Goal: Task Accomplishment & Management: Manage account settings

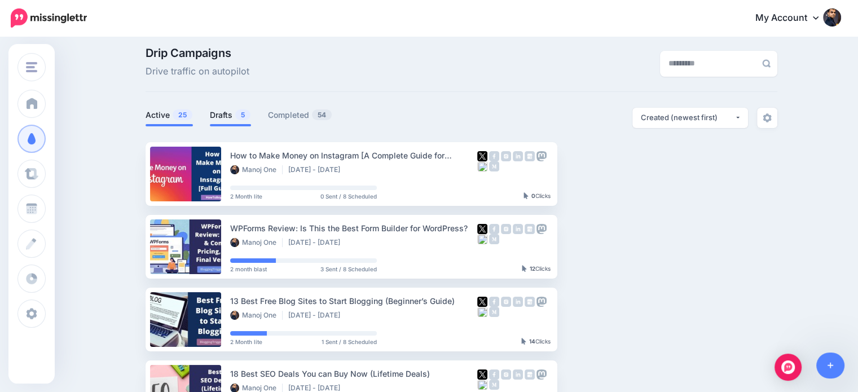
click at [232, 112] on link "Drafts 5" at bounding box center [230, 115] width 41 height 14
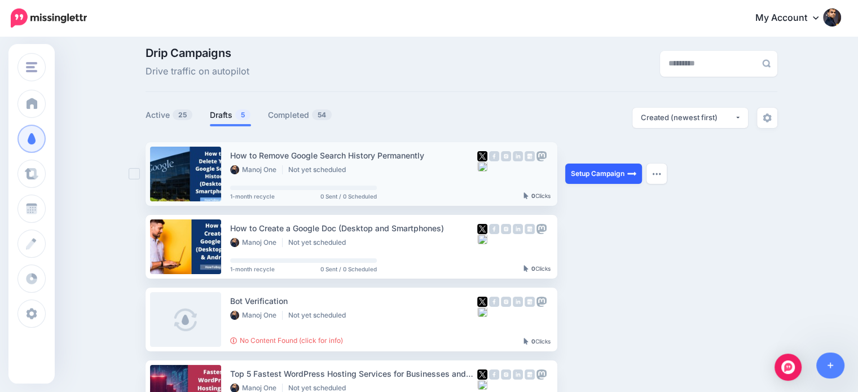
click at [600, 167] on link "Setup Campaign" at bounding box center [603, 173] width 77 height 20
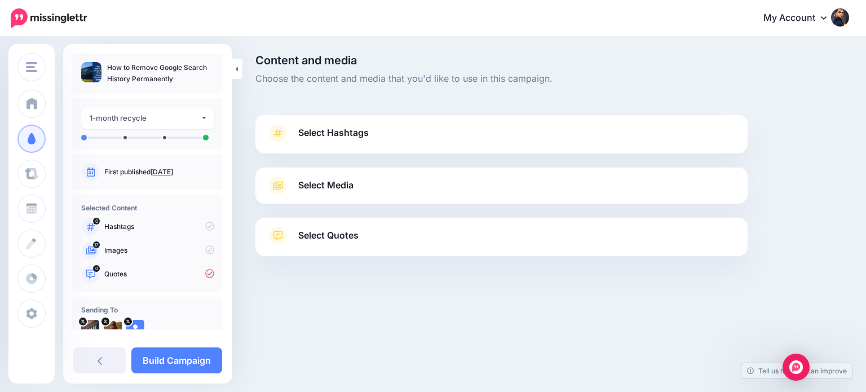
drag, startPoint x: 391, startPoint y: 240, endPoint x: 417, endPoint y: 233, distance: 26.7
click at [391, 240] on link "Select Quotes" at bounding box center [502, 241] width 470 height 29
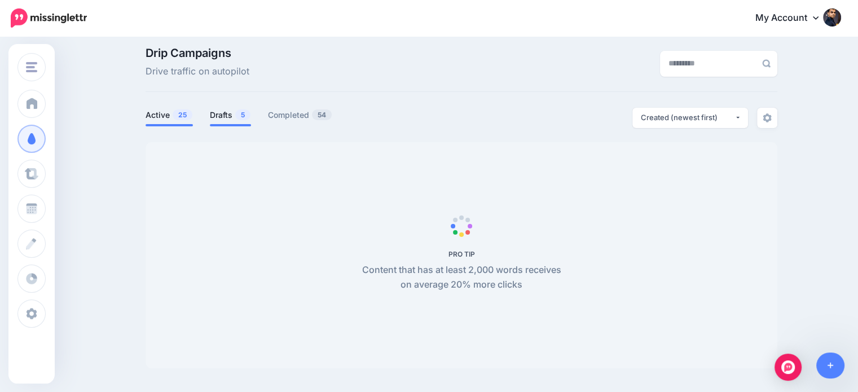
click at [231, 117] on link "Drafts 5" at bounding box center [230, 115] width 41 height 14
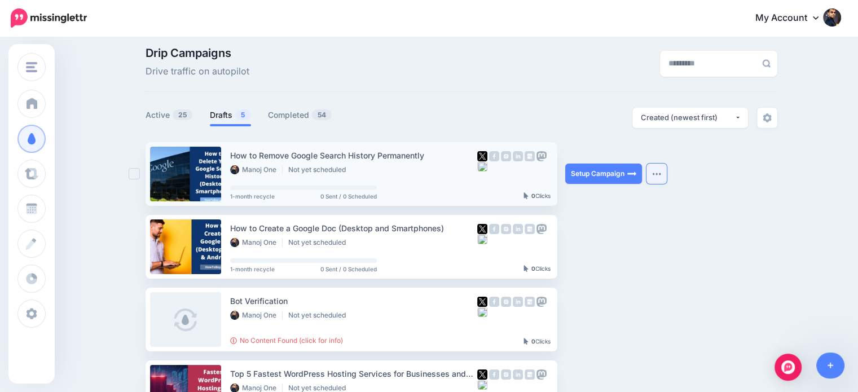
click at [665, 175] on button "button" at bounding box center [656, 173] width 20 height 20
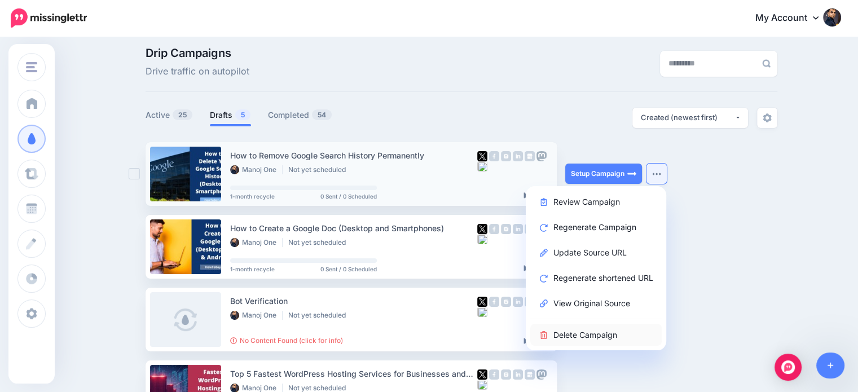
click at [602, 335] on link "Delete Campaign" at bounding box center [595, 335] width 131 height 22
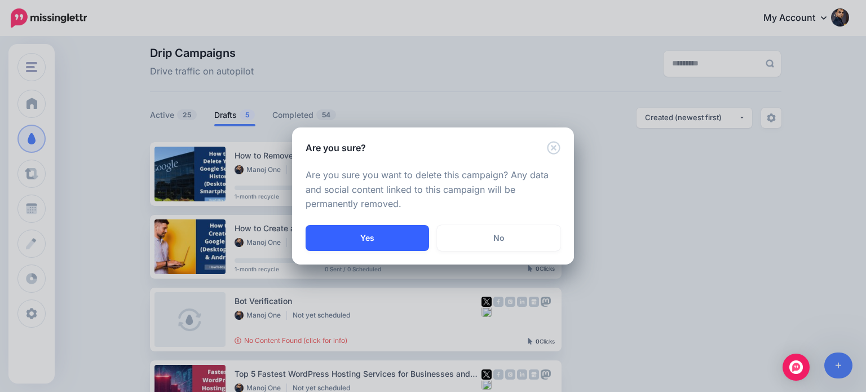
click at [406, 242] on button "Yes" at bounding box center [367, 238] width 123 height 26
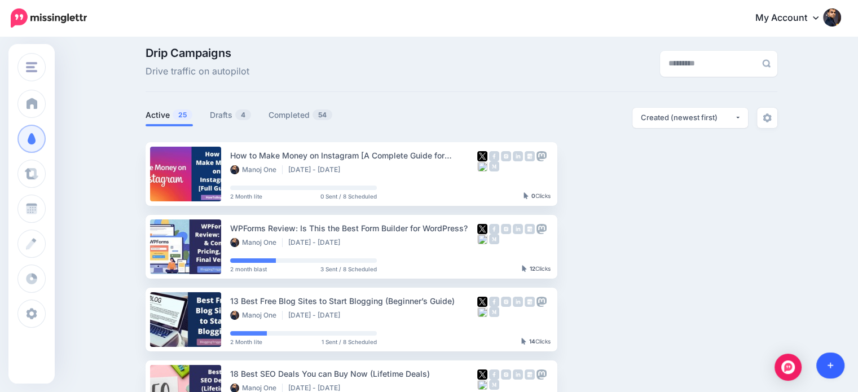
click at [829, 368] on icon at bounding box center [830, 366] width 6 height 6
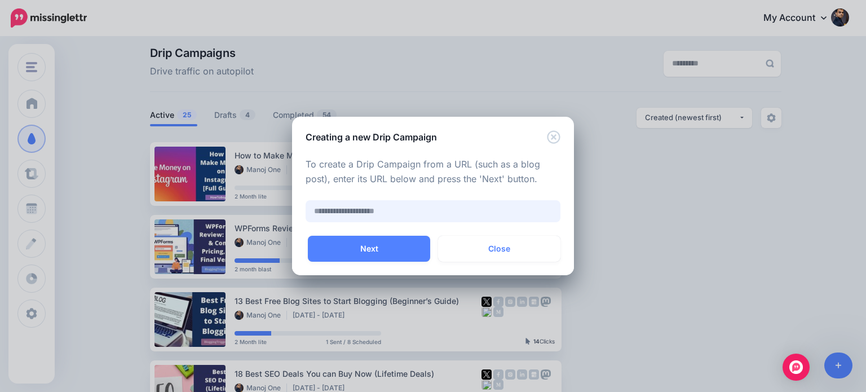
paste input "**********"
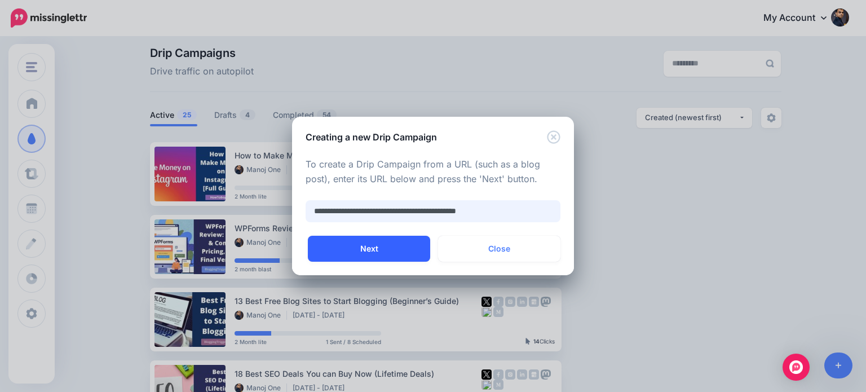
type input "**********"
click at [390, 247] on button "Next" at bounding box center [369, 249] width 122 height 26
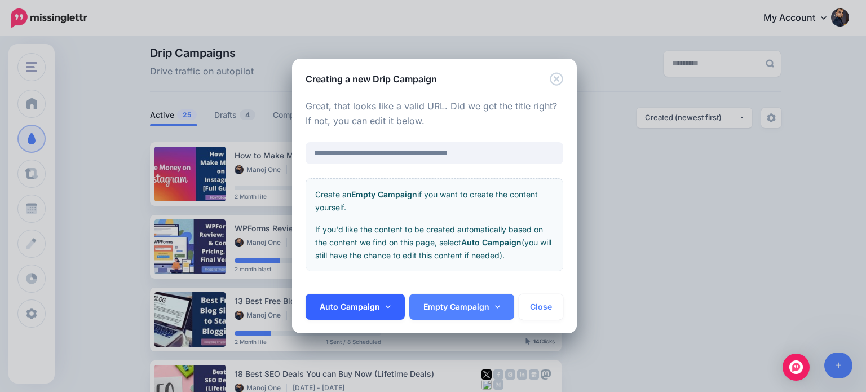
click at [386, 307] on icon at bounding box center [388, 307] width 5 height 8
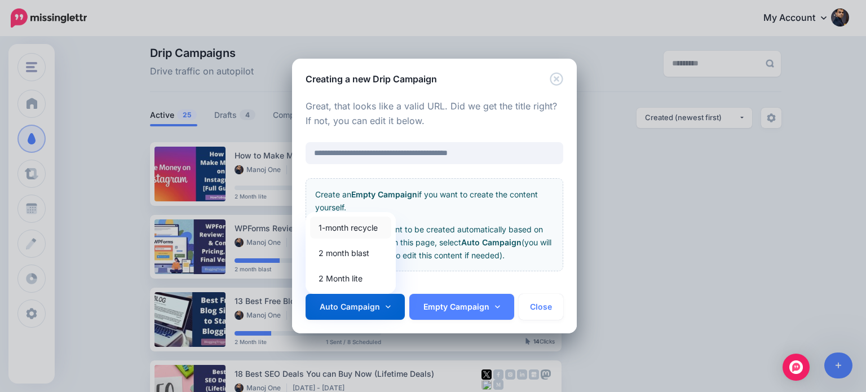
click at [367, 227] on link "1-month recycle" at bounding box center [350, 227] width 81 height 22
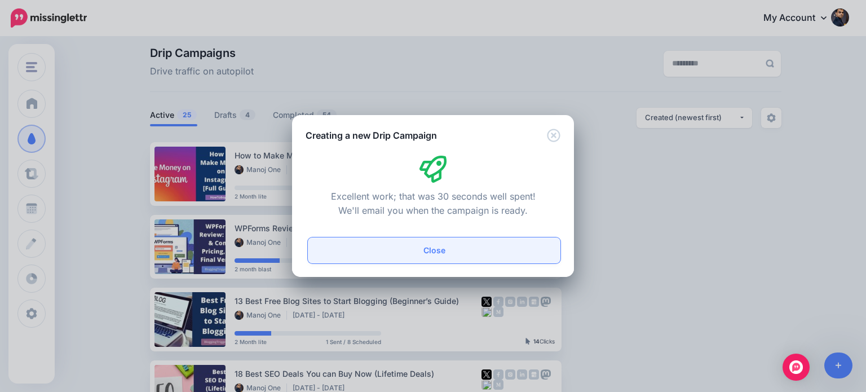
click at [441, 251] on button "Close" at bounding box center [434, 250] width 253 height 26
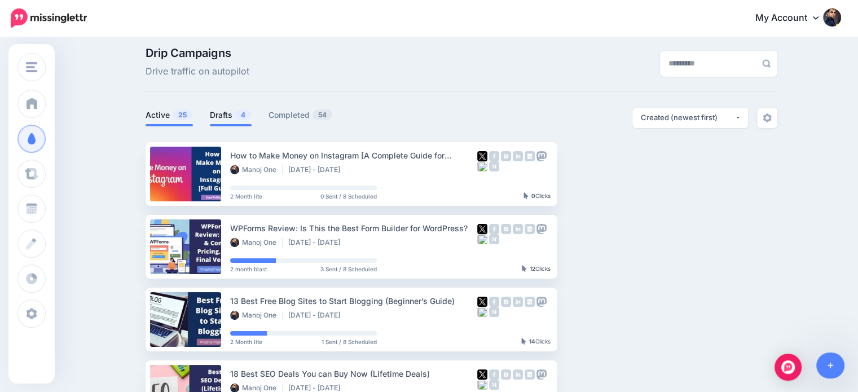
click at [221, 118] on link "Drafts 4" at bounding box center [231, 115] width 42 height 14
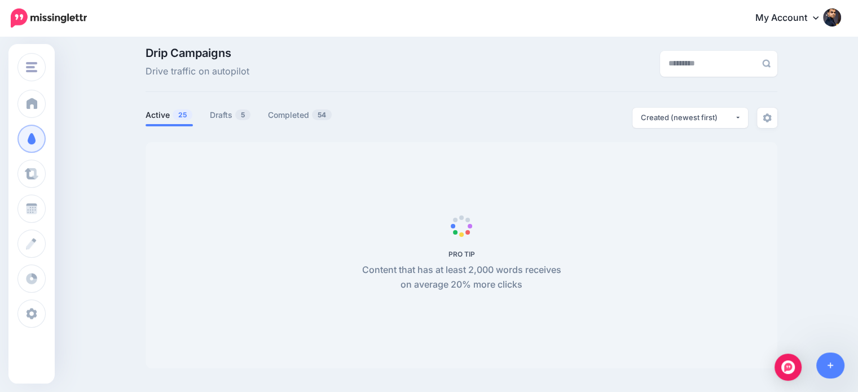
click at [229, 104] on div "Drip Campaigns Drive traffic on autopilot Active 25 5" at bounding box center [461, 207] width 648 height 321
click at [230, 112] on link "Drafts 5" at bounding box center [230, 115] width 41 height 14
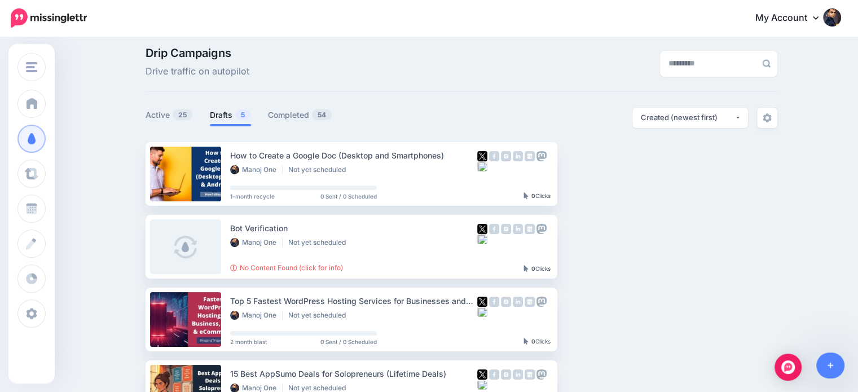
drag, startPoint x: 618, startPoint y: 169, endPoint x: 649, endPoint y: 97, distance: 78.3
click at [618, 167] on link "Setup Campaign" at bounding box center [603, 173] width 77 height 20
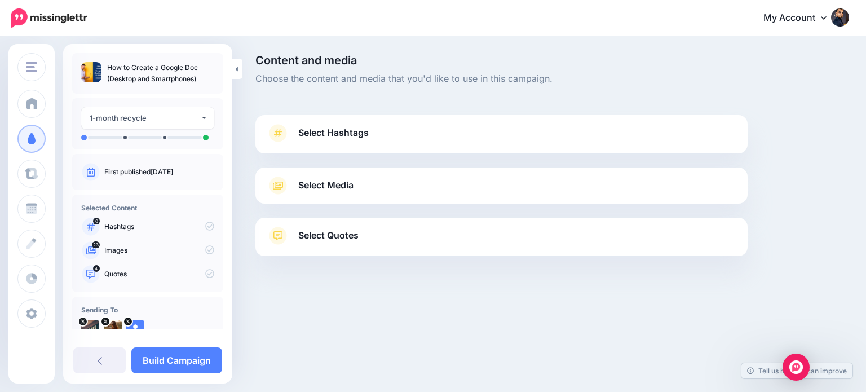
click at [359, 243] on span "Select Quotes" at bounding box center [328, 235] width 60 height 15
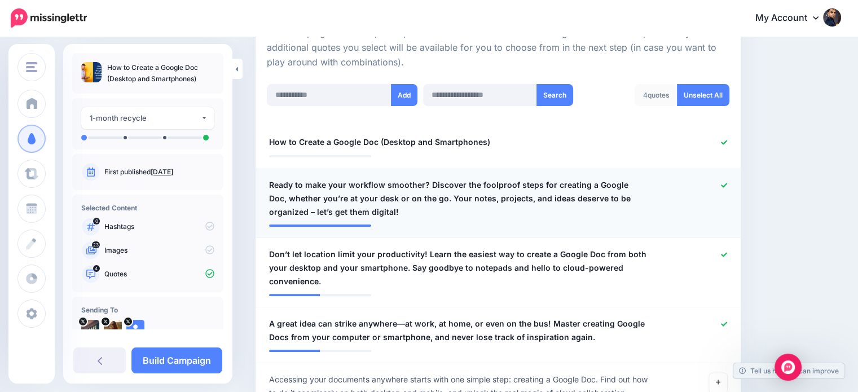
scroll to position [267, 0]
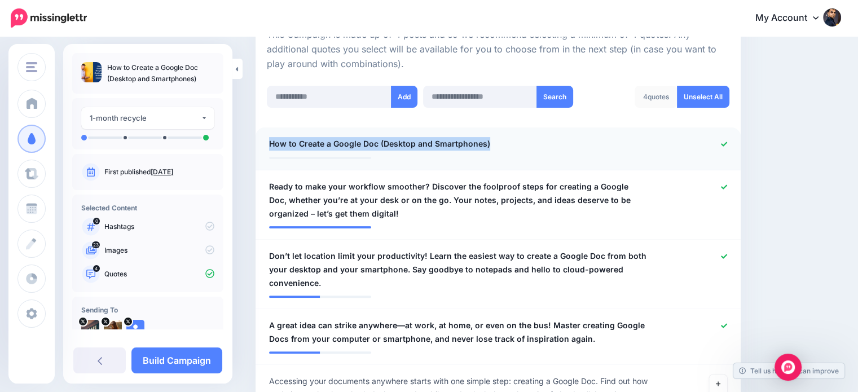
drag, startPoint x: 436, startPoint y: 157, endPoint x: 263, endPoint y: 144, distance: 174.1
click at [263, 144] on div "**********" at bounding box center [458, 144] width 396 height 14
copy span "How to Create a Google Doc (Desktop and Smartphones)"
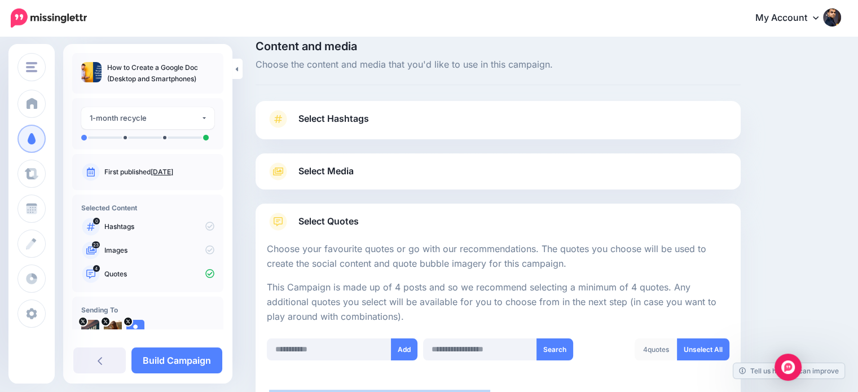
scroll to position [0, 0]
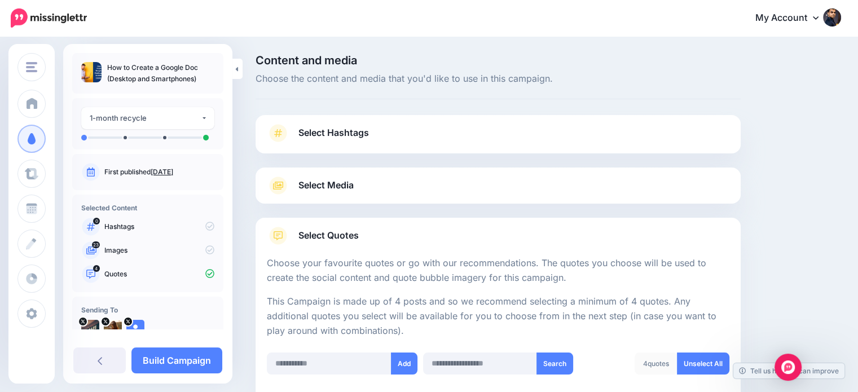
click at [368, 136] on span "Select Hashtags" at bounding box center [333, 132] width 70 height 15
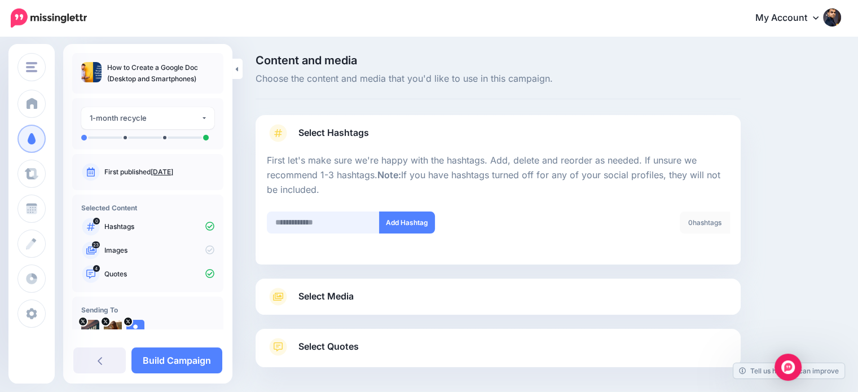
click at [337, 216] on input "text" at bounding box center [323, 222] width 113 height 22
type input "*"
type input "*********"
click at [388, 226] on button "Add Hashtag" at bounding box center [407, 222] width 56 height 22
click at [348, 225] on input "text" at bounding box center [323, 222] width 113 height 22
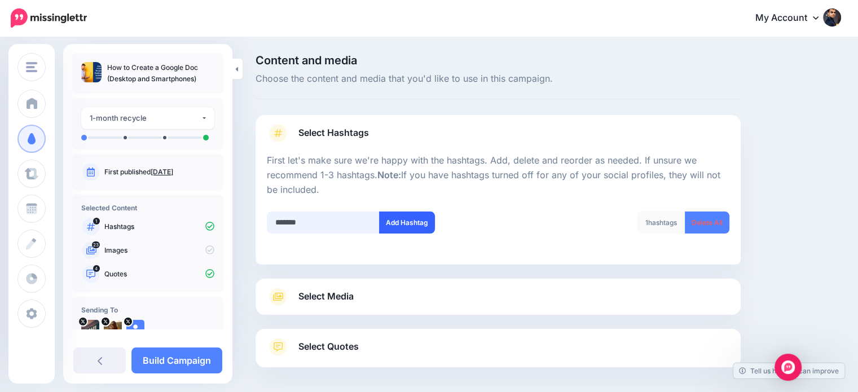
type input "*******"
click at [395, 220] on button "Add Hashtag" at bounding box center [407, 222] width 56 height 22
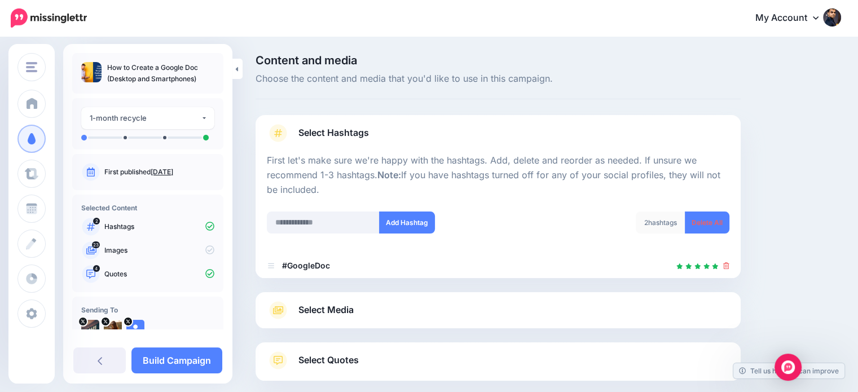
scroll to position [61, 0]
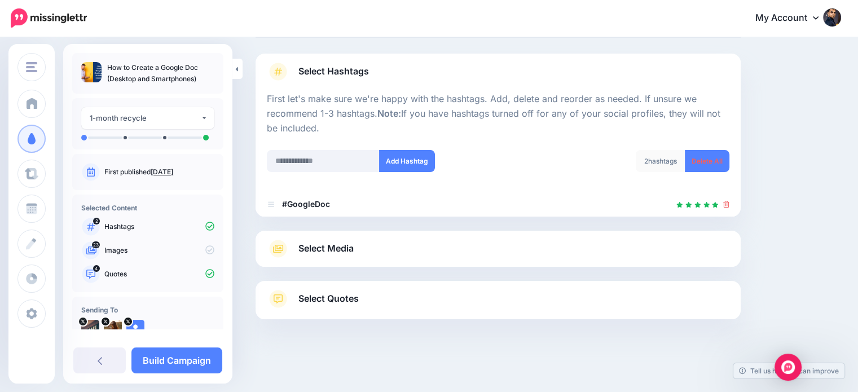
click at [345, 224] on div at bounding box center [497, 223] width 485 height 14
click at [321, 162] on input "text" at bounding box center [323, 161] width 113 height 22
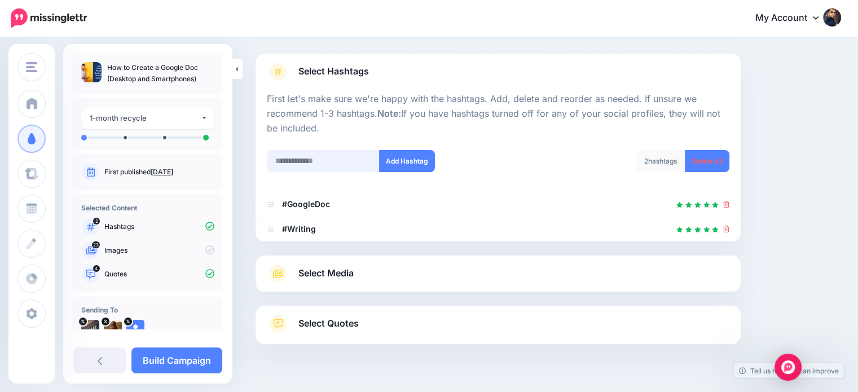
scroll to position [86, 0]
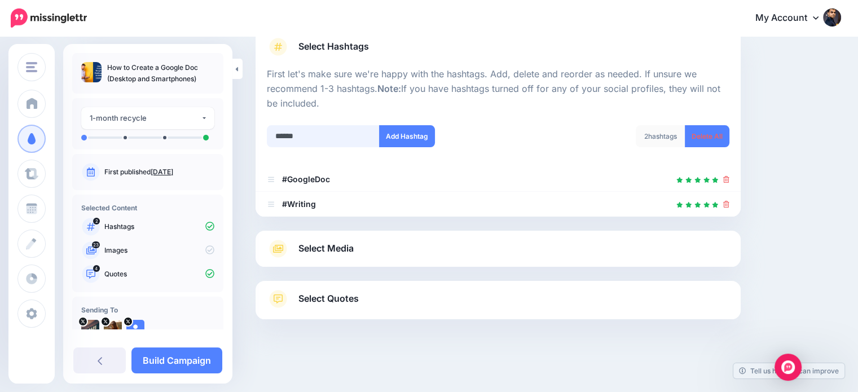
click at [276, 135] on input "******" at bounding box center [323, 136] width 113 height 22
type input "******"
click at [406, 136] on button "Add Hashtag" at bounding box center [407, 136] width 56 height 22
click at [368, 244] on link "Select Media" at bounding box center [498, 249] width 462 height 18
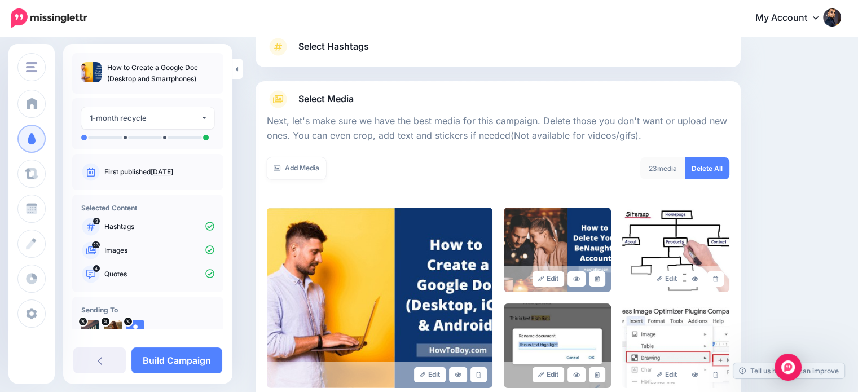
scroll to position [0, 0]
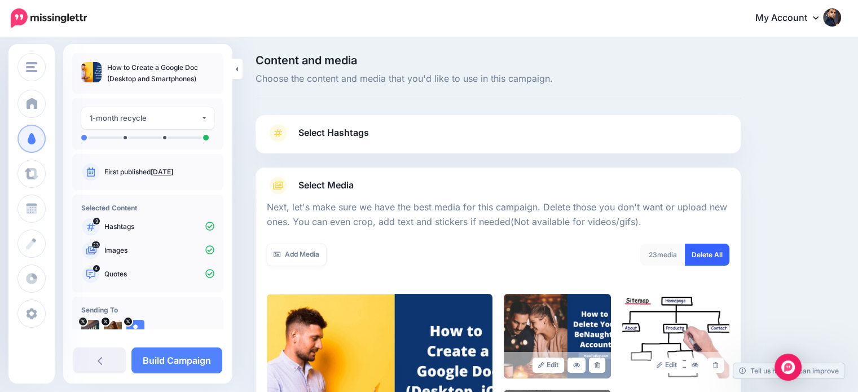
drag, startPoint x: 721, startPoint y: 250, endPoint x: 730, endPoint y: 245, distance: 10.6
click at [722, 250] on link "Delete All" at bounding box center [706, 255] width 45 height 22
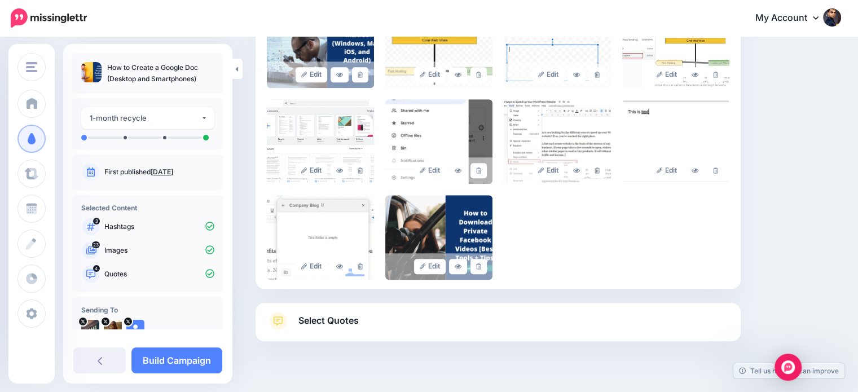
scroll to position [696, 0]
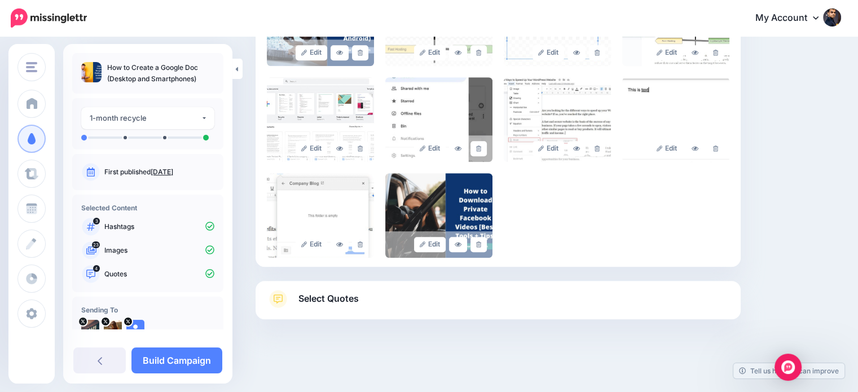
click at [620, 306] on link "Select Quotes" at bounding box center [498, 304] width 462 height 29
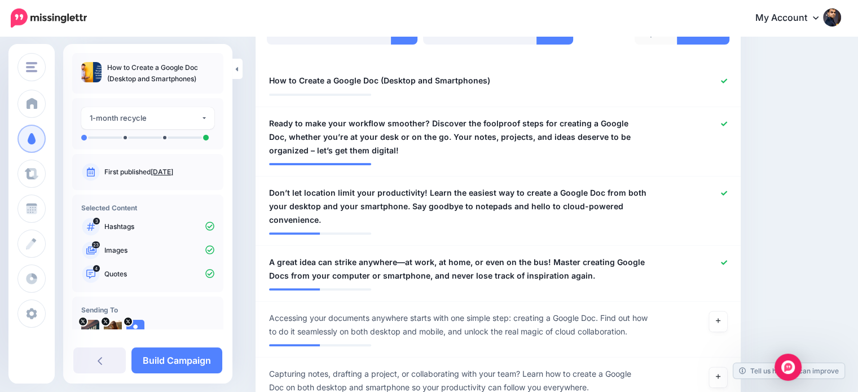
scroll to position [296, 0]
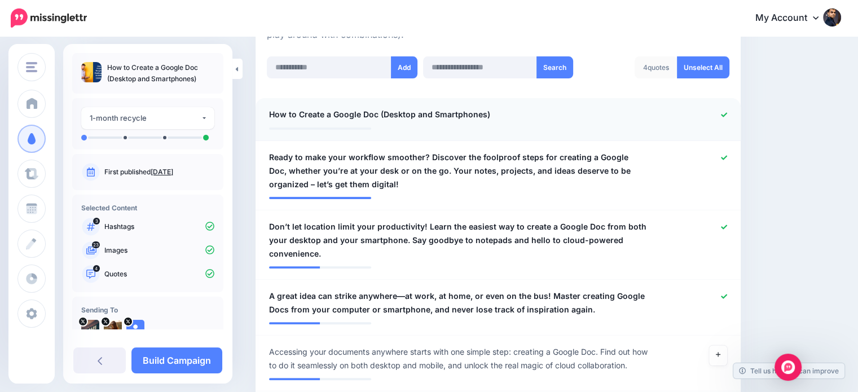
click at [727, 112] on icon at bounding box center [724, 115] width 6 height 6
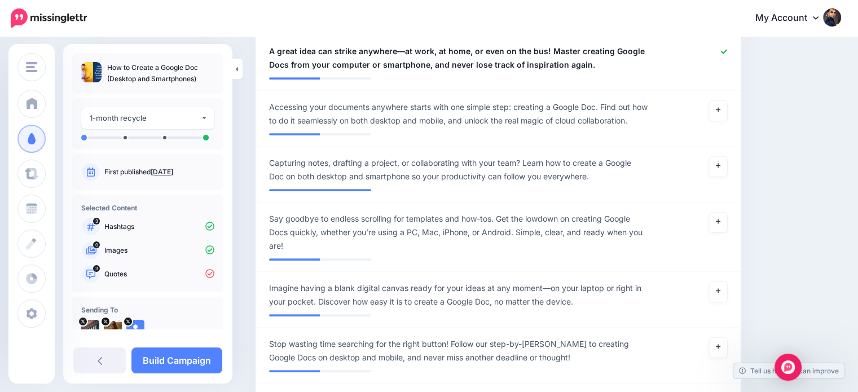
scroll to position [555, 0]
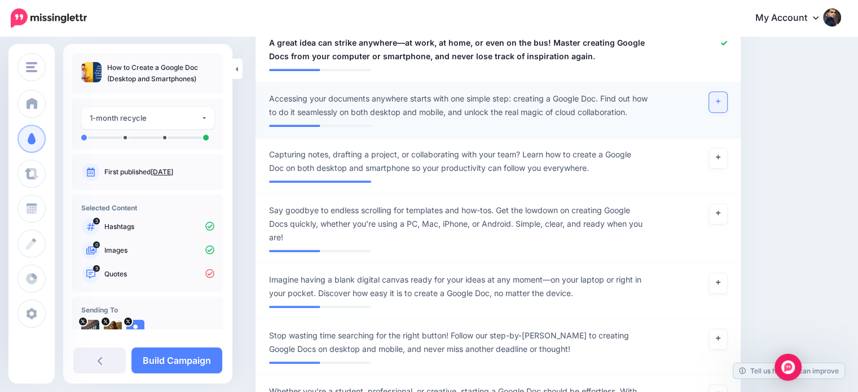
click at [722, 100] on link at bounding box center [718, 102] width 18 height 20
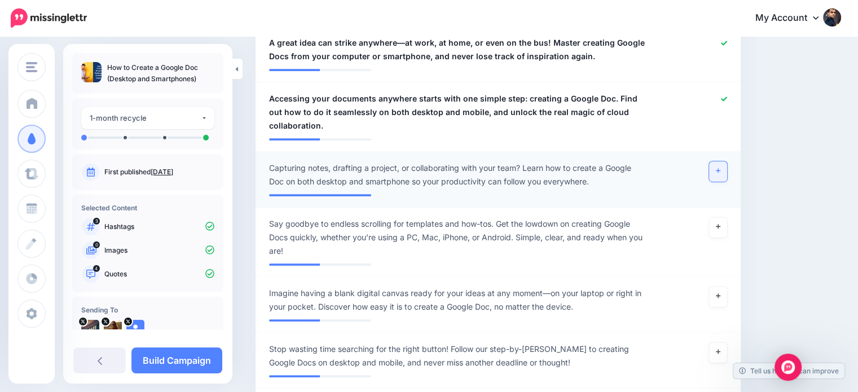
click at [721, 166] on link at bounding box center [718, 171] width 18 height 20
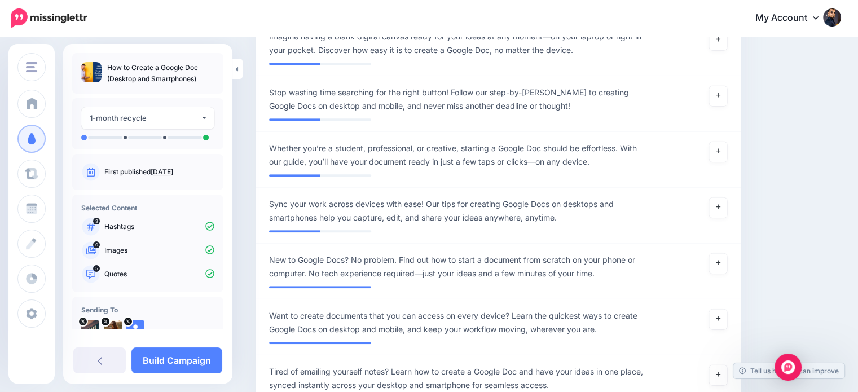
scroll to position [814, 0]
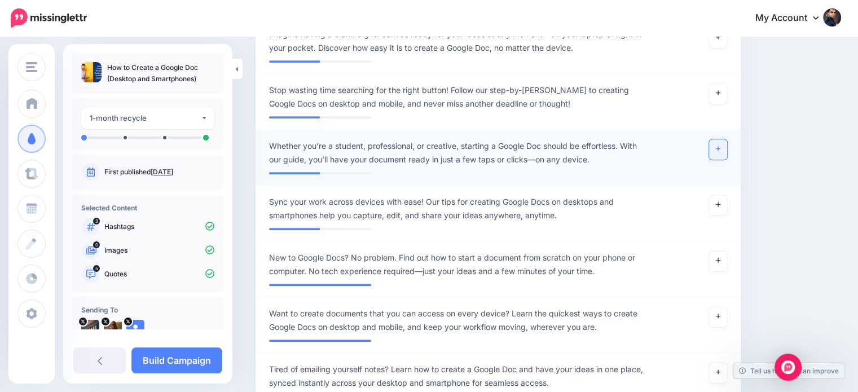
click at [727, 148] on link at bounding box center [718, 149] width 18 height 20
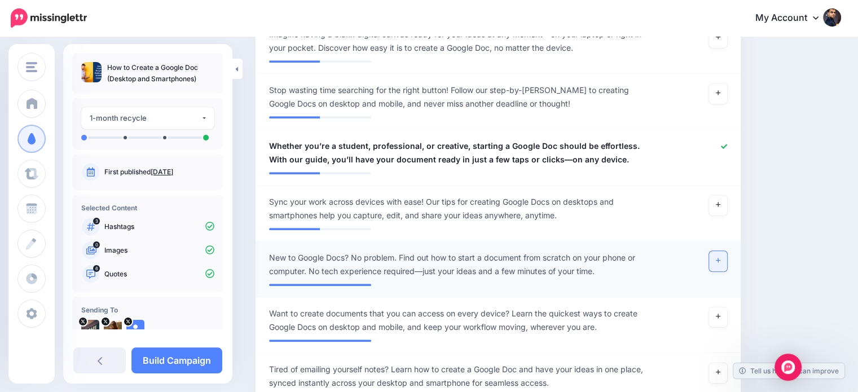
click at [719, 262] on link at bounding box center [718, 261] width 18 height 20
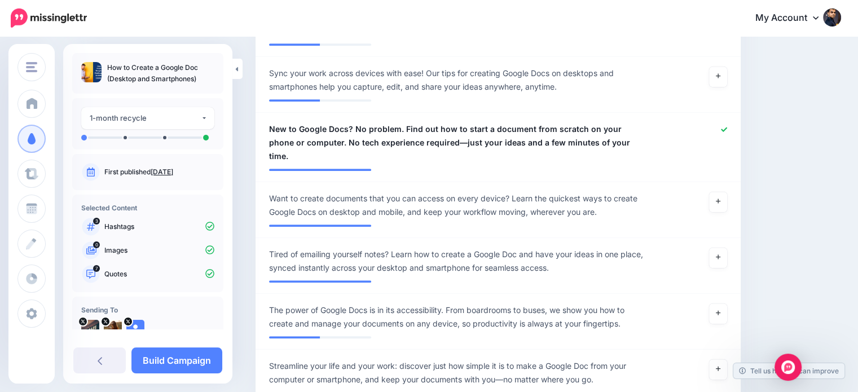
scroll to position [951, 0]
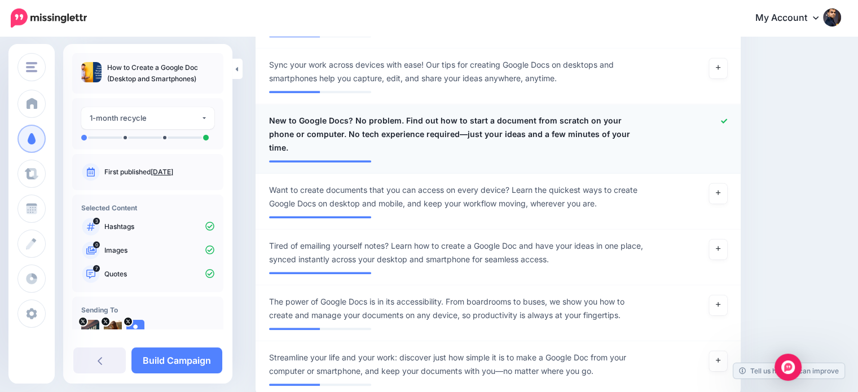
click at [727, 121] on icon at bounding box center [724, 120] width 6 height 5
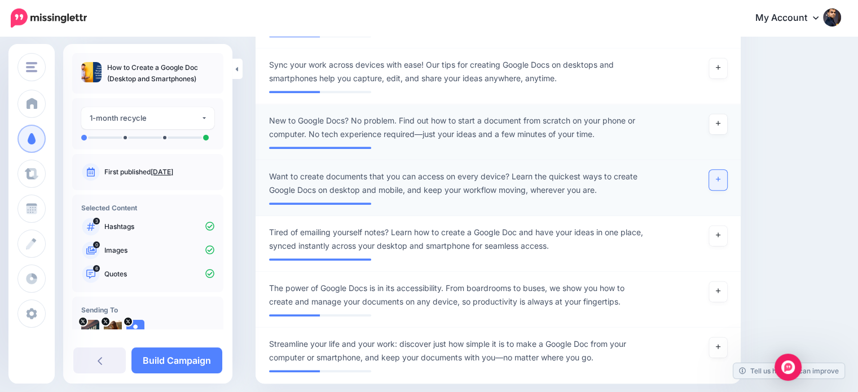
click at [724, 182] on link at bounding box center [718, 180] width 18 height 20
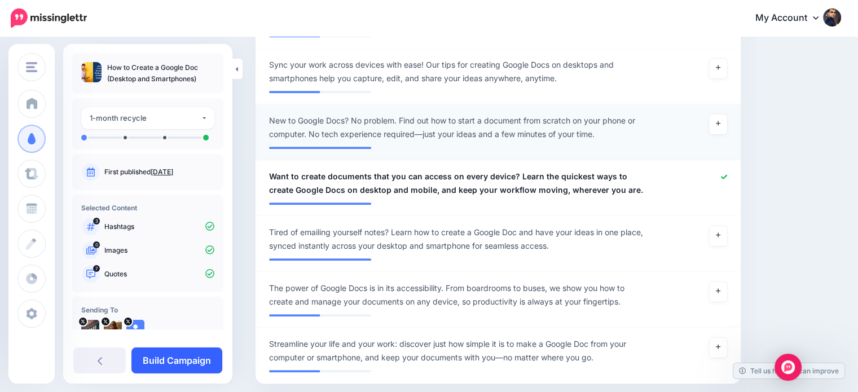
click at [204, 360] on link "Build Campaign" at bounding box center [176, 360] width 91 height 26
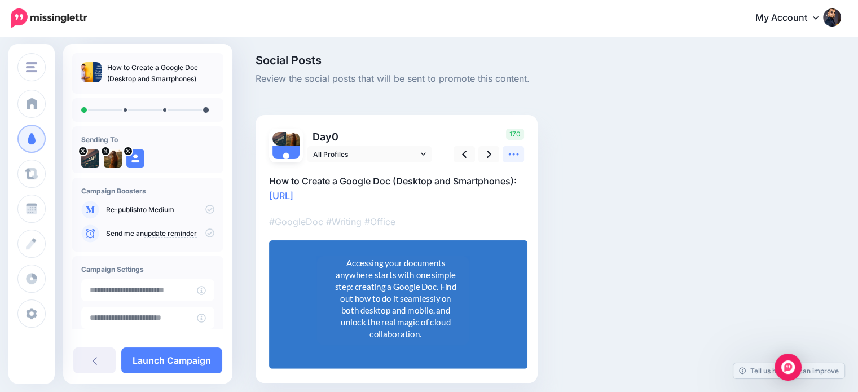
click at [517, 148] on icon at bounding box center [513, 154] width 12 height 12
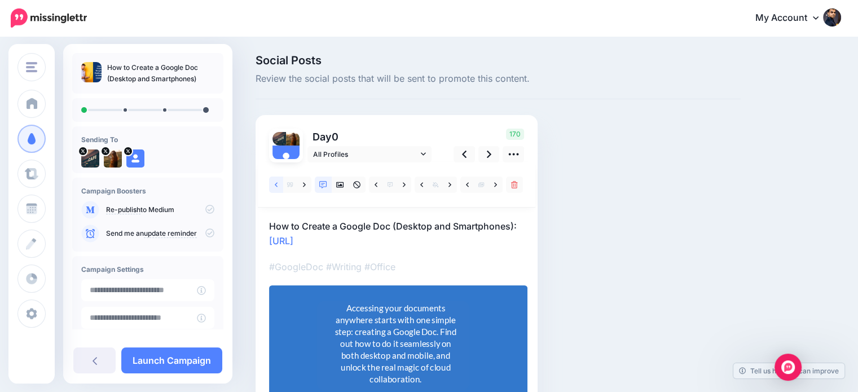
click at [273, 185] on link at bounding box center [276, 184] width 14 height 16
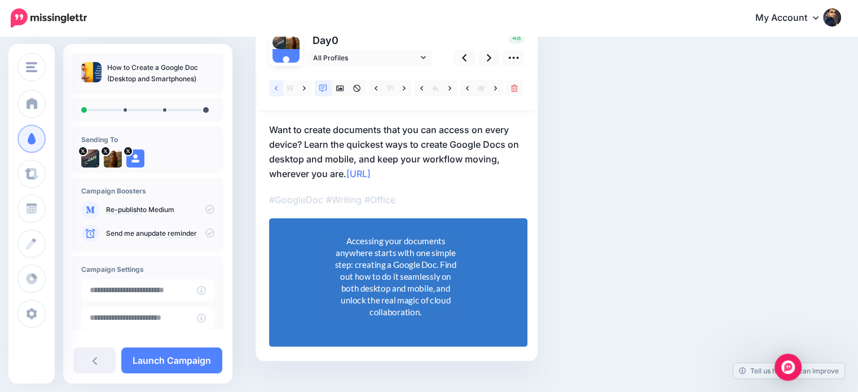
scroll to position [103, 0]
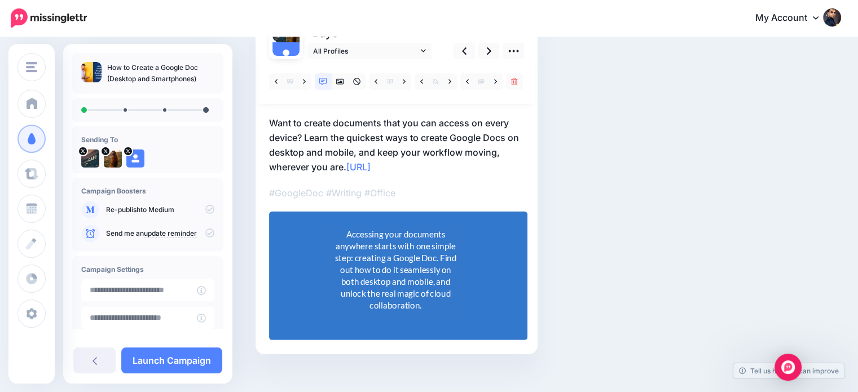
click at [347, 162] on p "Want to create documents that you can access on every device? Learn the quickes…" at bounding box center [396, 145] width 255 height 59
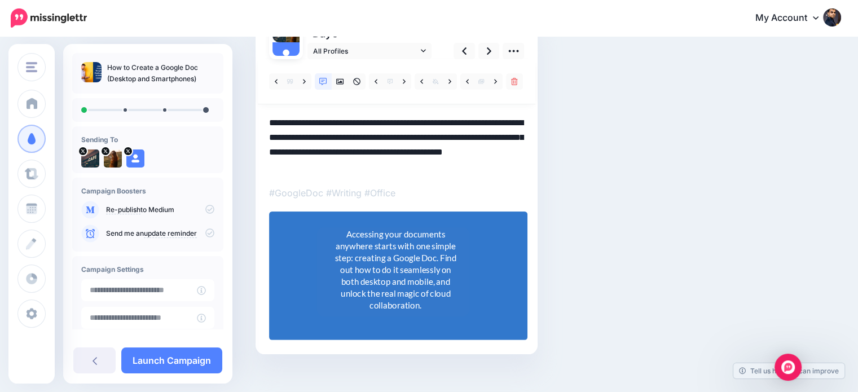
scroll to position [79, 0]
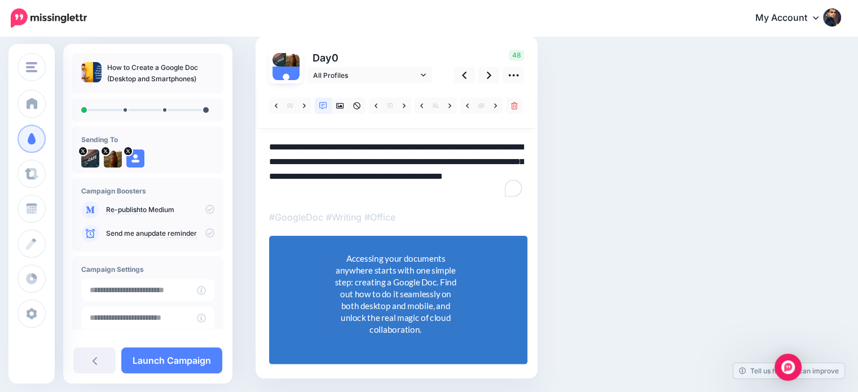
click at [350, 188] on textarea "**********" at bounding box center [396, 169] width 255 height 59
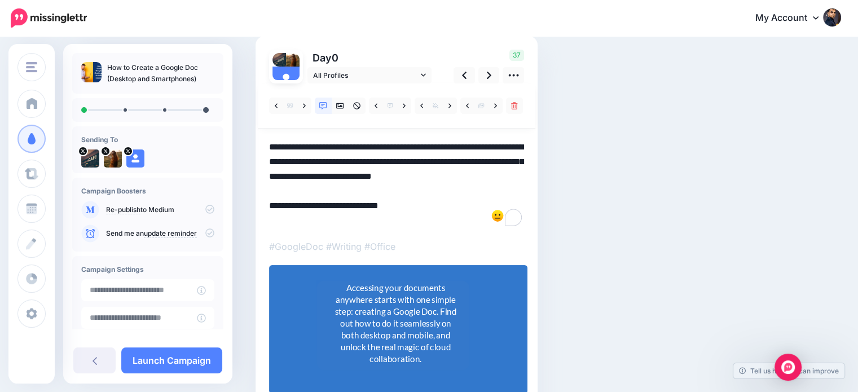
type textarea "**********"
click at [394, 319] on div "Accessing your documents anywhere starts with one simple step: creating a Googl…" at bounding box center [394, 322] width 127 height 83
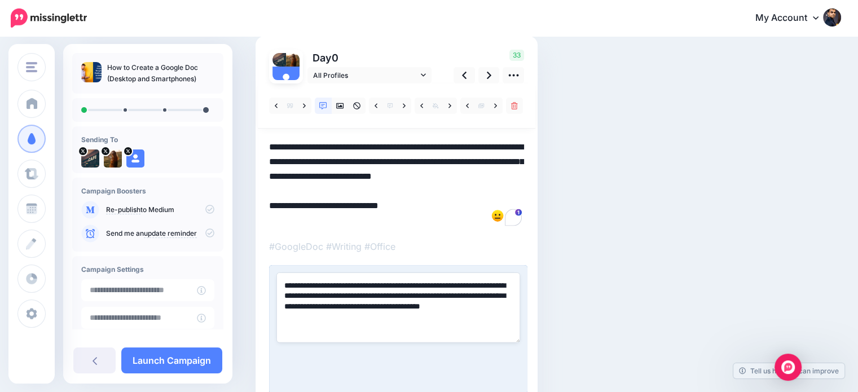
paste textarea
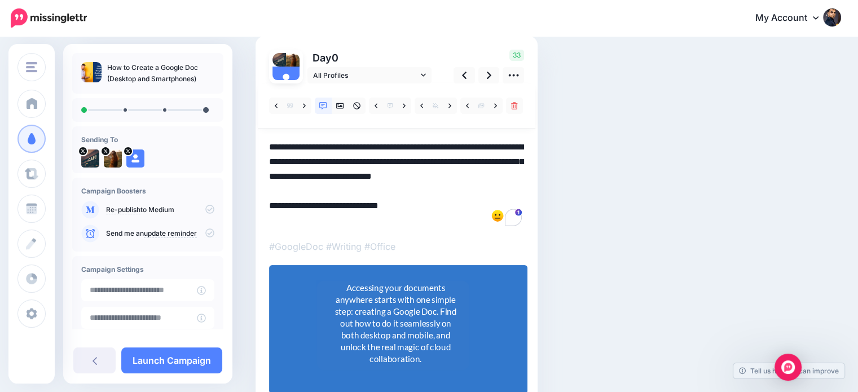
click at [678, 192] on div "Social Posts Review the social posts that will be sent to promote this content.…" at bounding box center [498, 209] width 502 height 466
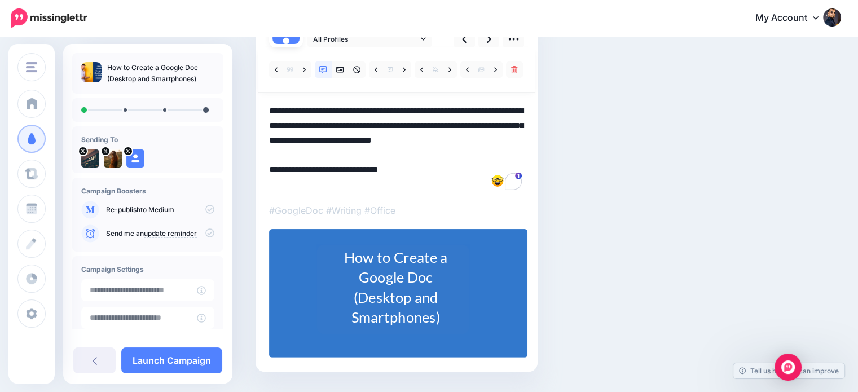
scroll to position [145, 0]
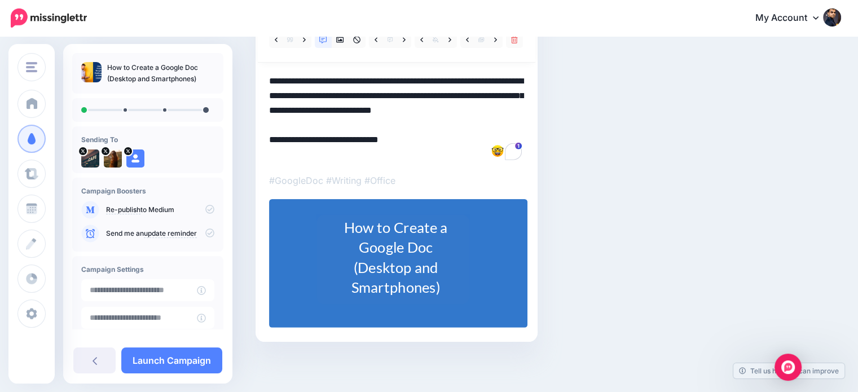
click at [431, 283] on div "How to Create a Google Doc (Desktop and Smartphones)" at bounding box center [394, 257] width 127 height 81
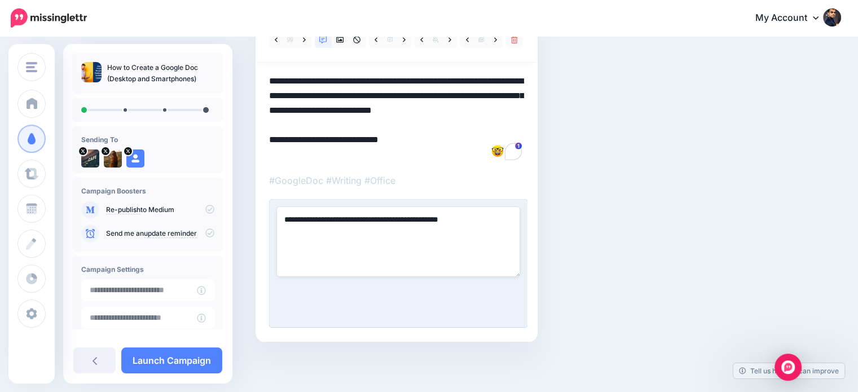
drag, startPoint x: 490, startPoint y: 215, endPoint x: 394, endPoint y: 223, distance: 97.3
click at [394, 223] on textarea "**********" at bounding box center [398, 241] width 244 height 70
type textarea "**********"
click at [674, 191] on div "Social Posts Review the social posts that will be sent to promote this content.…" at bounding box center [498, 143] width 502 height 466
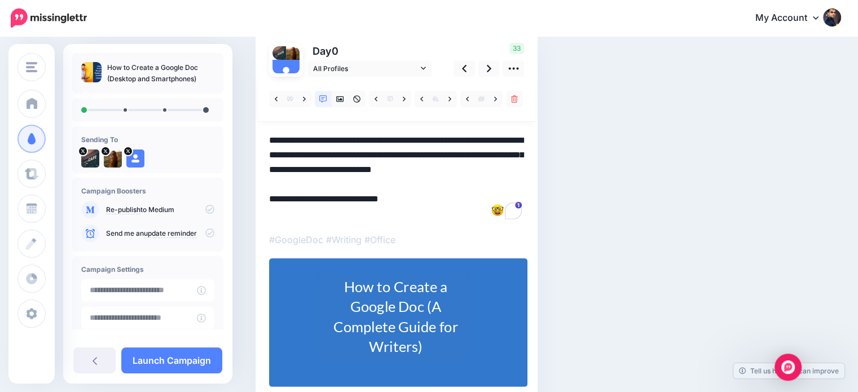
scroll to position [71, 0]
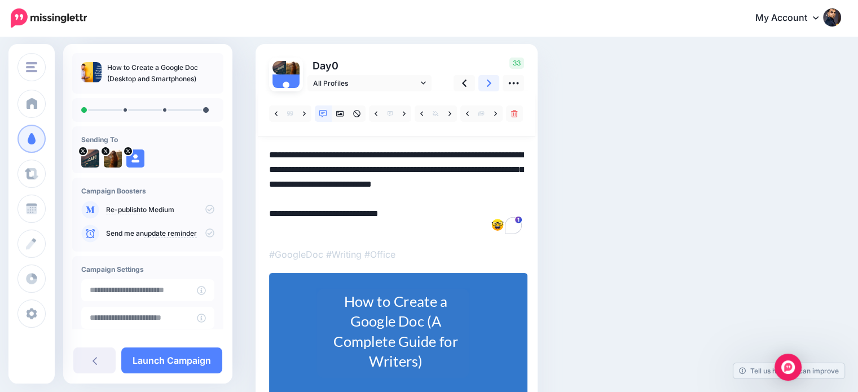
click at [487, 83] on icon at bounding box center [489, 83] width 5 height 12
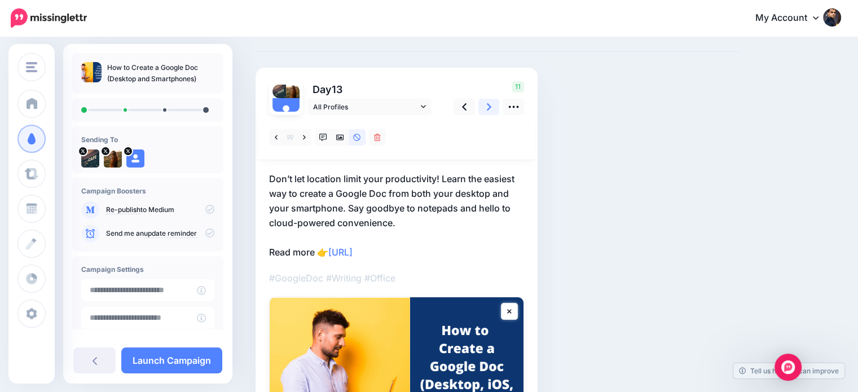
scroll to position [38, 0]
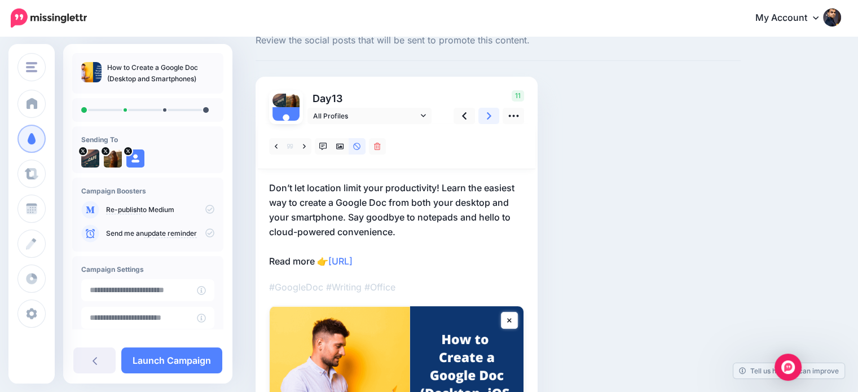
click at [489, 117] on icon at bounding box center [489, 115] width 5 height 7
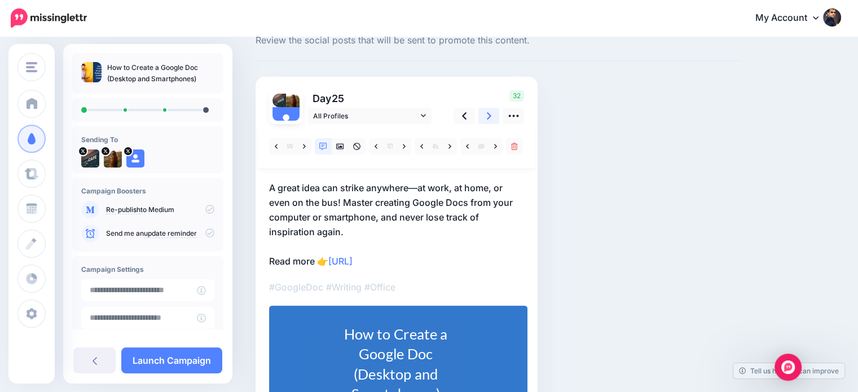
click at [488, 110] on icon at bounding box center [489, 116] width 5 height 12
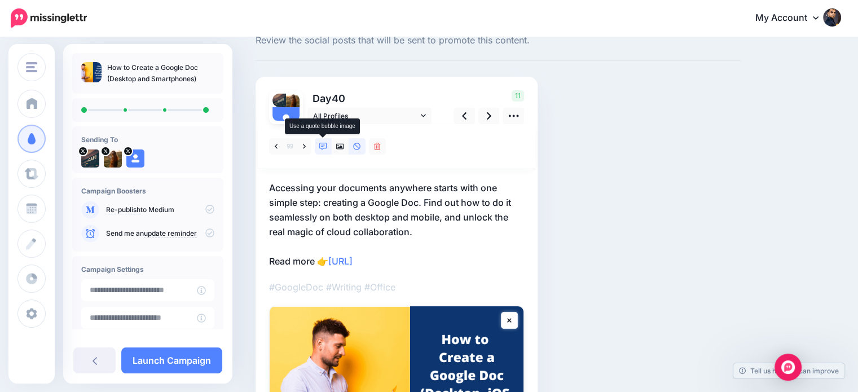
click at [328, 143] on link at bounding box center [323, 146] width 17 height 16
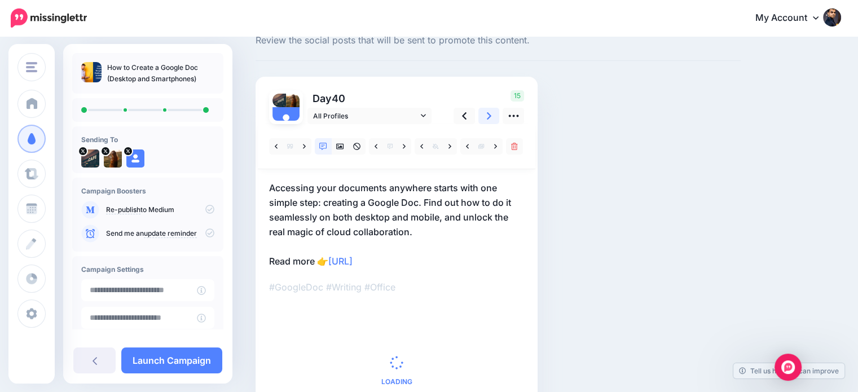
click at [490, 111] on icon at bounding box center [489, 116] width 5 height 12
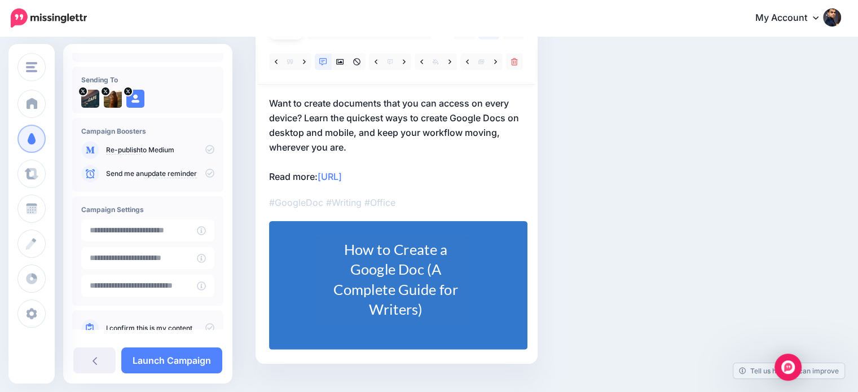
scroll to position [90, 0]
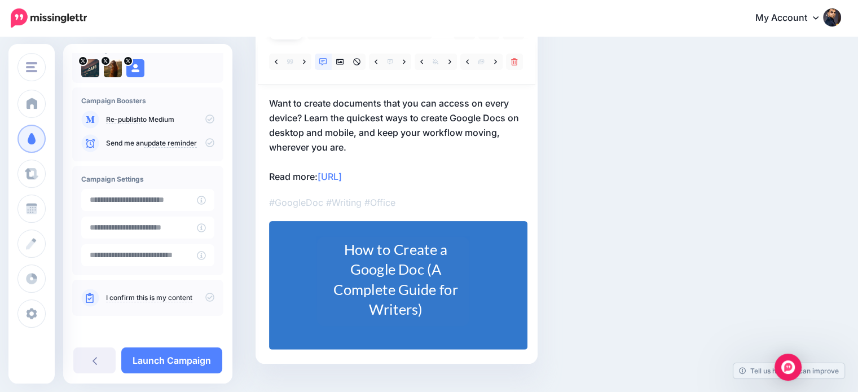
click at [205, 296] on icon at bounding box center [209, 297] width 9 height 9
click at [191, 363] on link "Launch Campaign" at bounding box center [171, 360] width 101 height 26
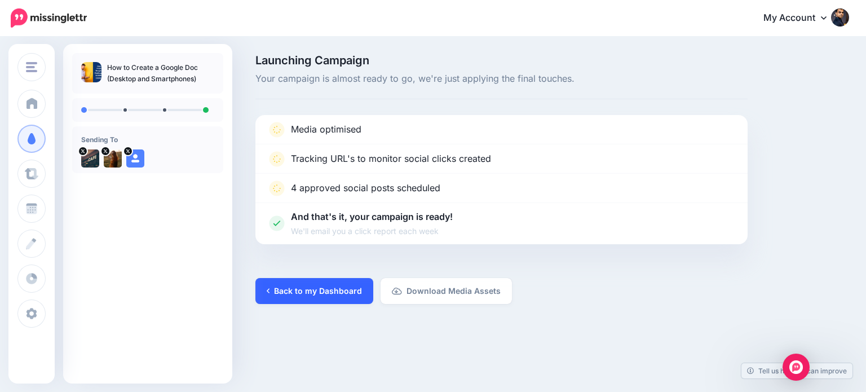
click at [343, 278] on link "Back to my Dashboard" at bounding box center [314, 291] width 118 height 26
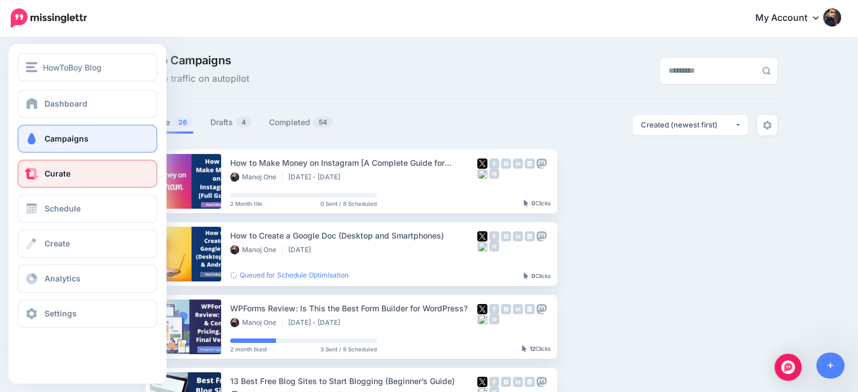
click at [45, 174] on span "Curate" at bounding box center [58, 174] width 26 height 10
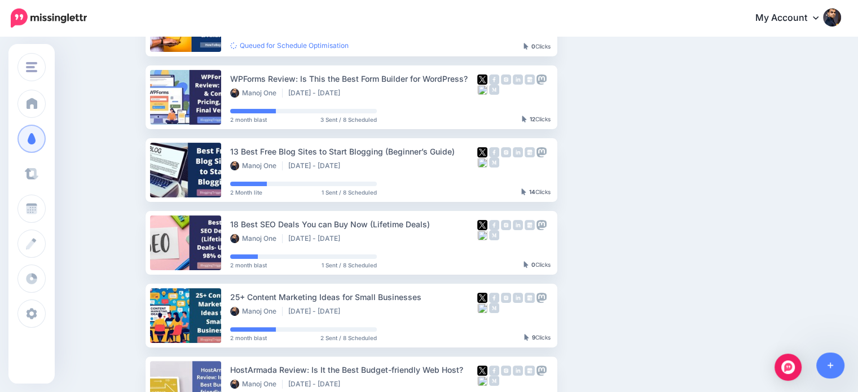
scroll to position [266, 0]
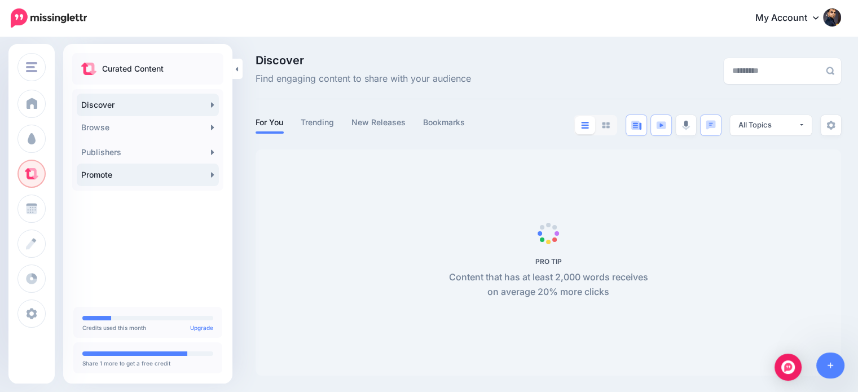
click at [188, 178] on link "Promote" at bounding box center [148, 174] width 142 height 23
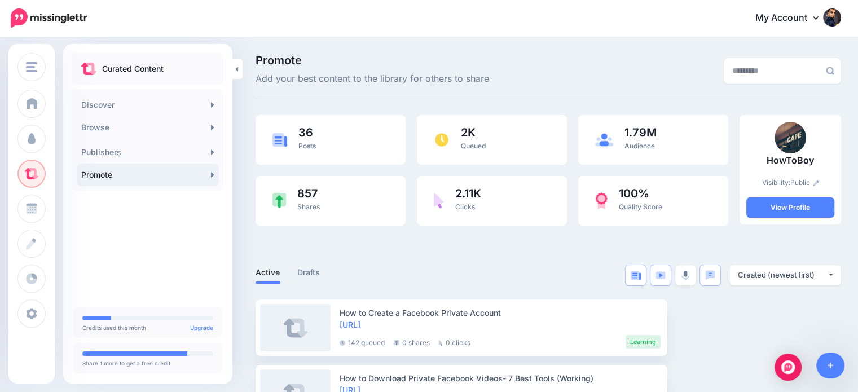
drag, startPoint x: 865, startPoint y: 51, endPoint x: 865, endPoint y: -12, distance: 63.7
click at [857, 0] on html "My Account Dashboard My Account Billing Logout" at bounding box center [429, 196] width 858 height 392
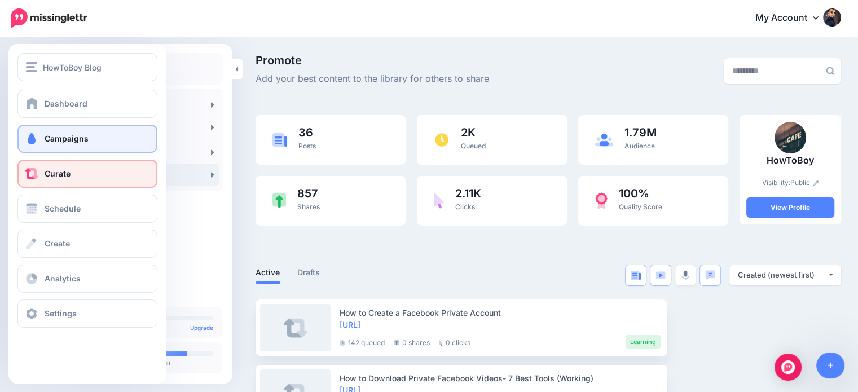
click at [48, 132] on link "Campaigns" at bounding box center [87, 139] width 140 height 28
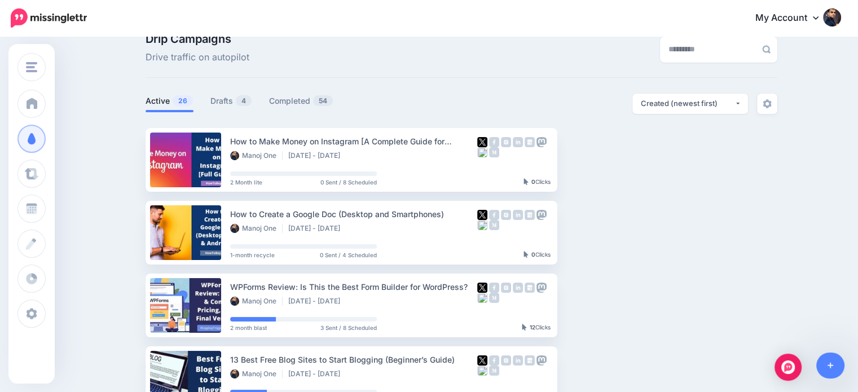
scroll to position [19, 0]
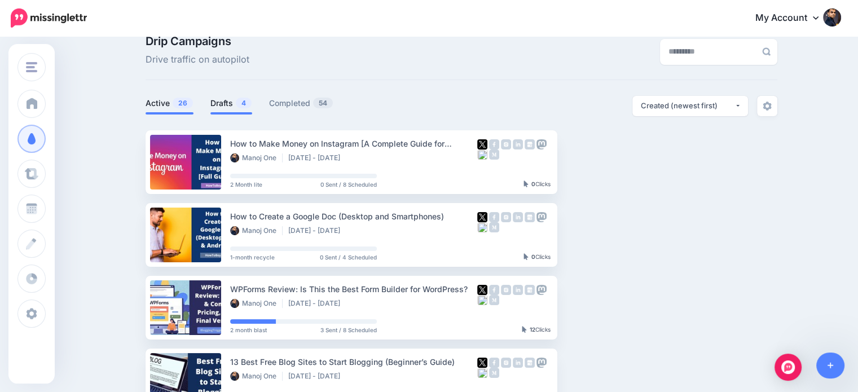
click at [232, 103] on link "Drafts 4" at bounding box center [231, 103] width 42 height 14
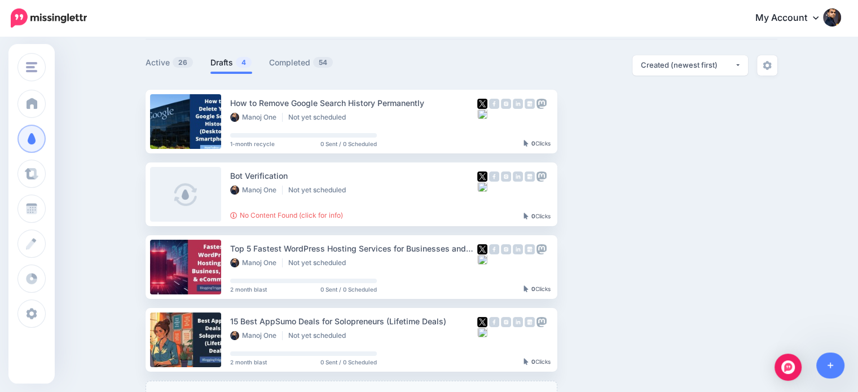
scroll to position [58, 0]
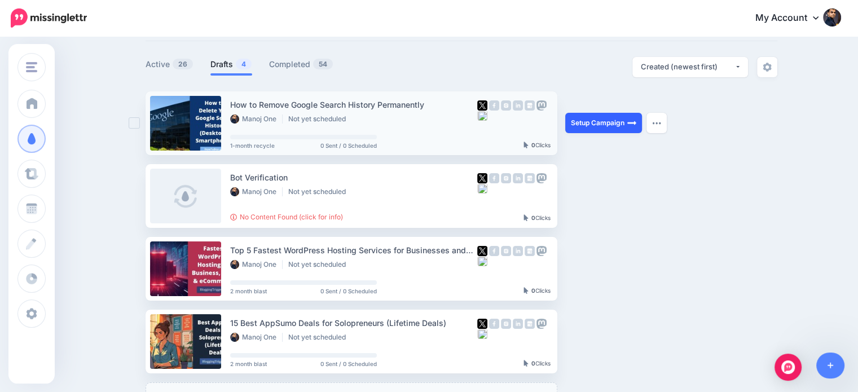
click at [605, 126] on link "Setup Campaign" at bounding box center [603, 123] width 77 height 20
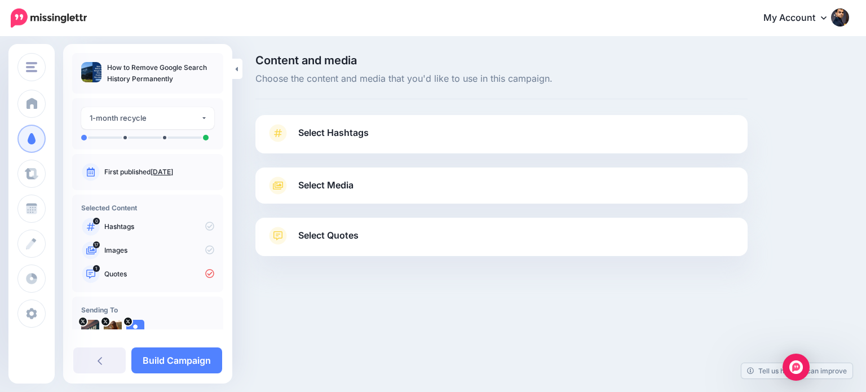
click at [442, 235] on link "Select Quotes" at bounding box center [502, 241] width 470 height 29
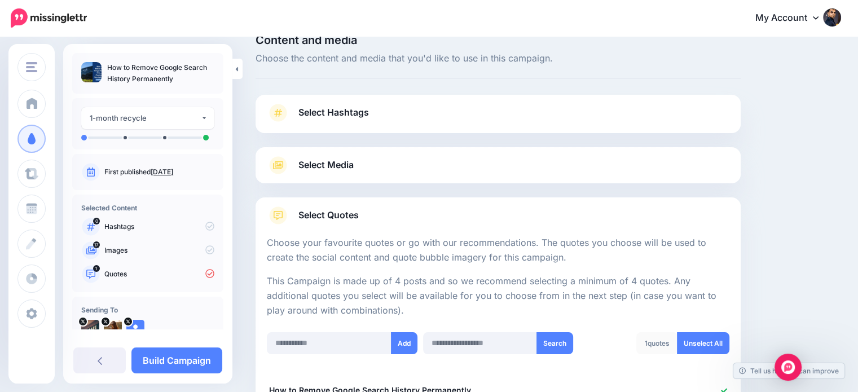
scroll to position [117, 0]
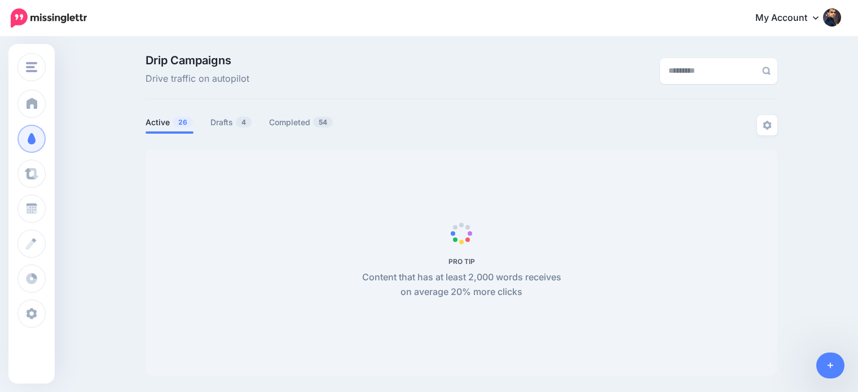
scroll to position [59, 0]
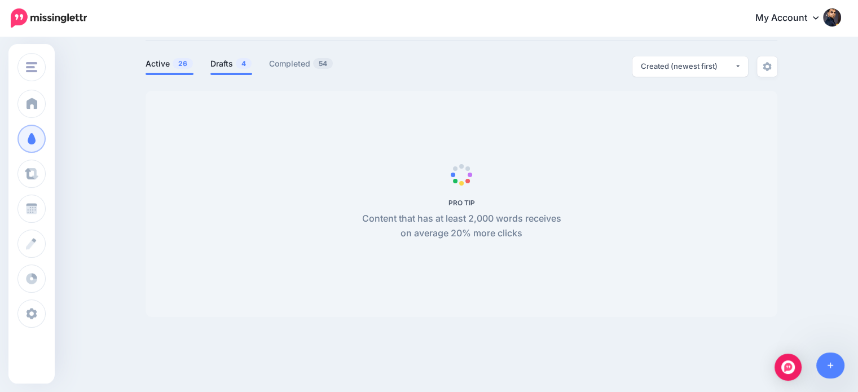
click at [223, 69] on link "Drafts 4" at bounding box center [231, 64] width 42 height 14
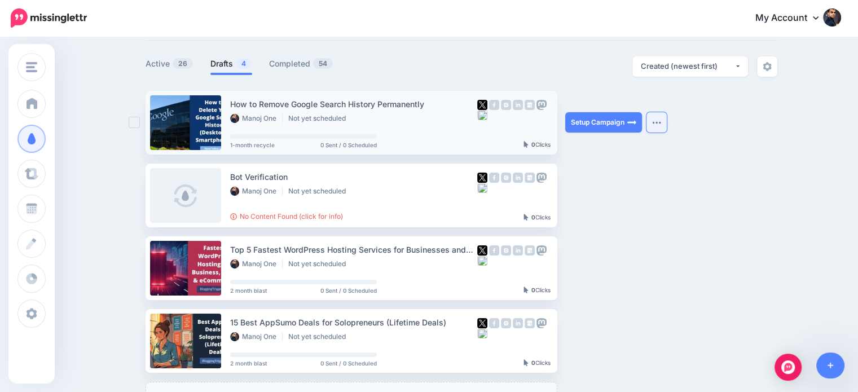
click at [661, 121] on img "button" at bounding box center [656, 122] width 9 height 3
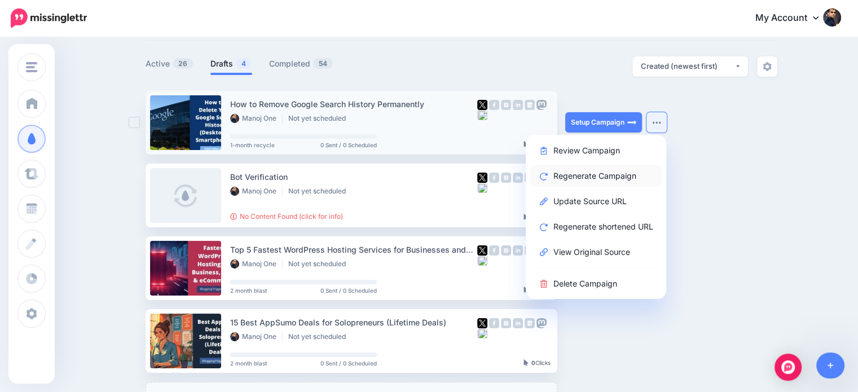
click at [611, 174] on link "Regenerate Campaign" at bounding box center [595, 176] width 131 height 22
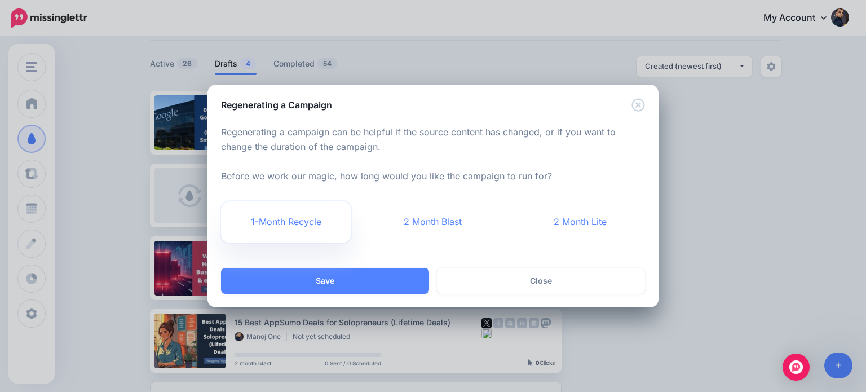
click at [261, 221] on link "1-Month Recycle" at bounding box center [286, 222] width 130 height 42
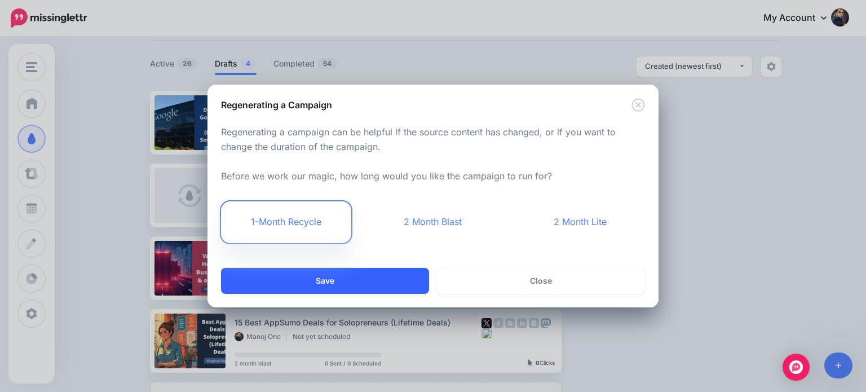
click at [322, 279] on button "Save" at bounding box center [325, 281] width 208 height 26
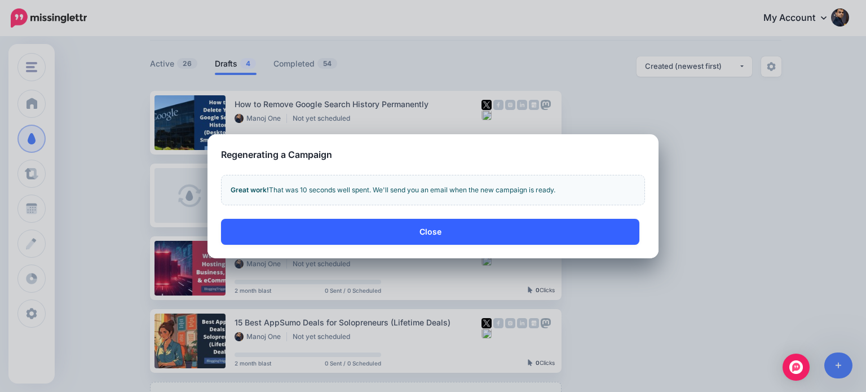
click at [466, 229] on button "Close" at bounding box center [430, 232] width 418 height 26
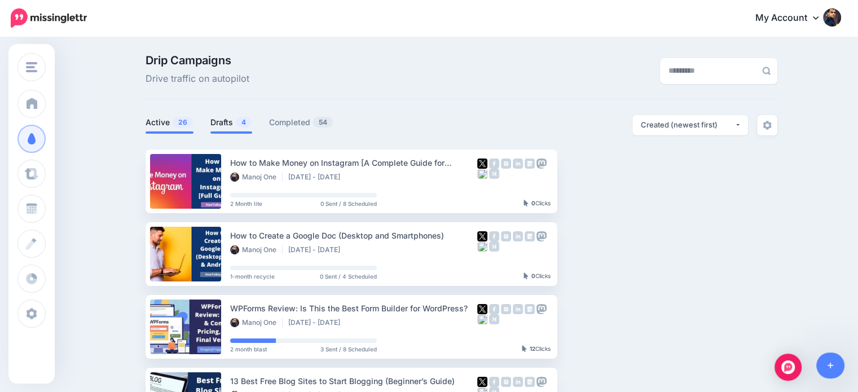
click at [240, 125] on span "4" at bounding box center [244, 122] width 16 height 11
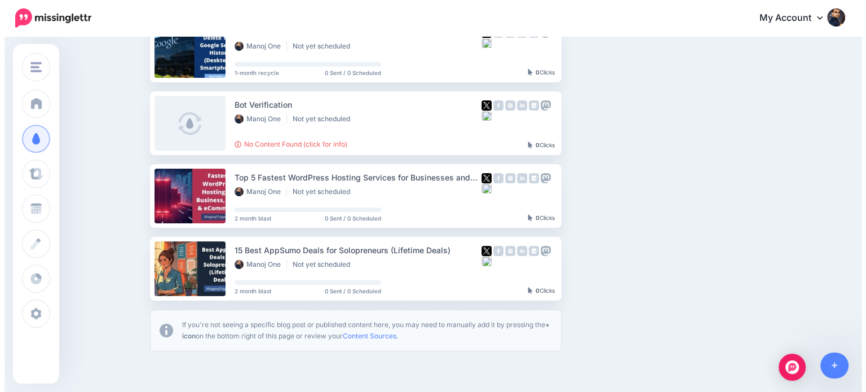
scroll to position [146, 0]
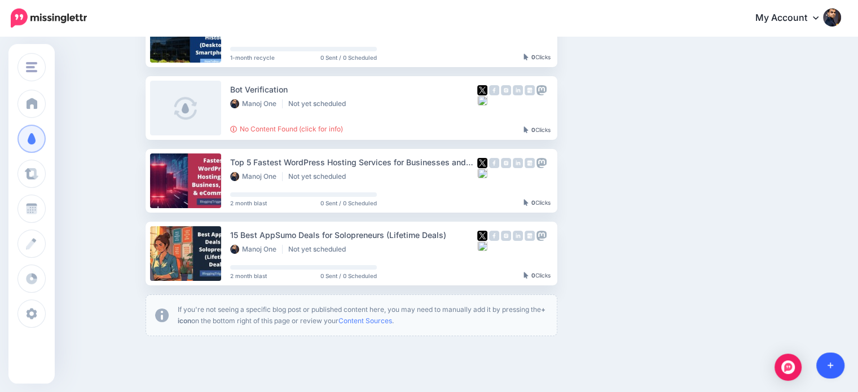
click at [828, 356] on link at bounding box center [830, 365] width 29 height 26
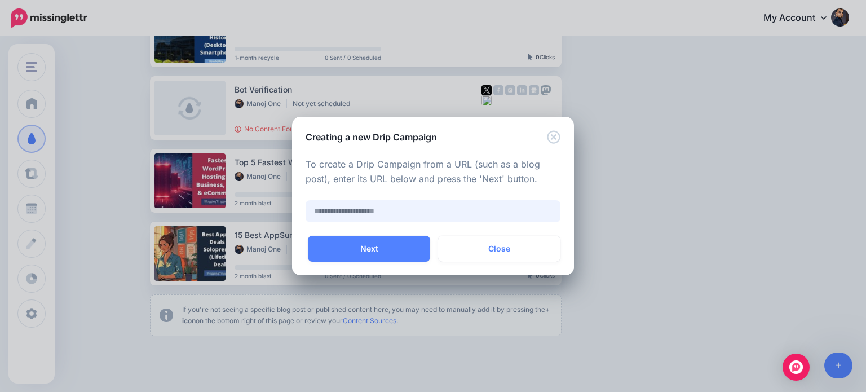
paste input "**********"
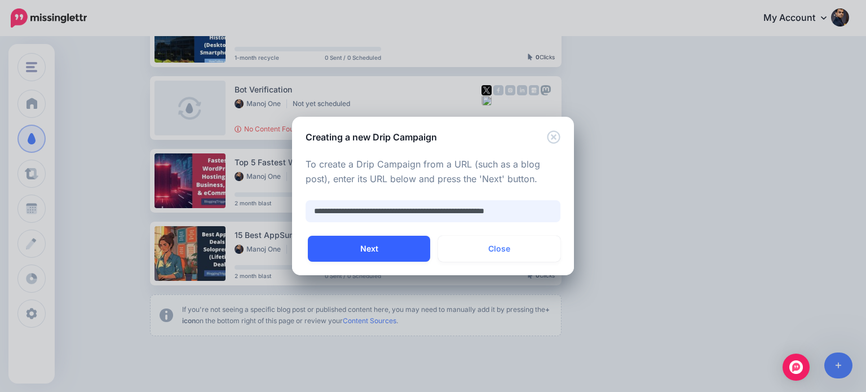
type input "**********"
click at [410, 247] on button "Next" at bounding box center [369, 249] width 122 height 26
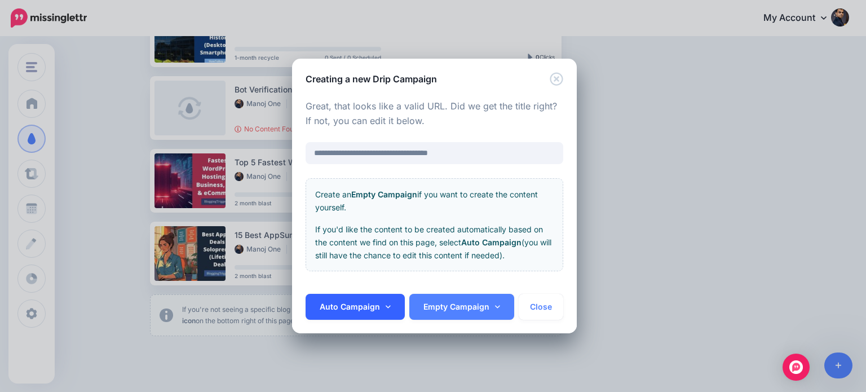
click at [381, 304] on link "Auto Campaign" at bounding box center [355, 307] width 99 height 26
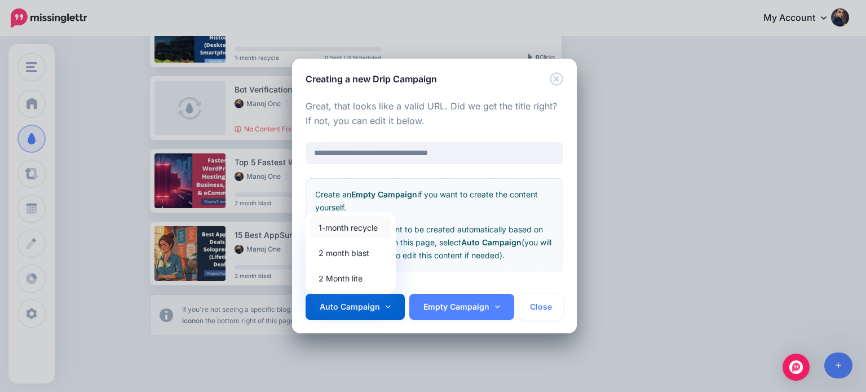
click at [361, 226] on link "1-month recycle" at bounding box center [350, 227] width 81 height 22
